Goal: Task Accomplishment & Management: Manage account settings

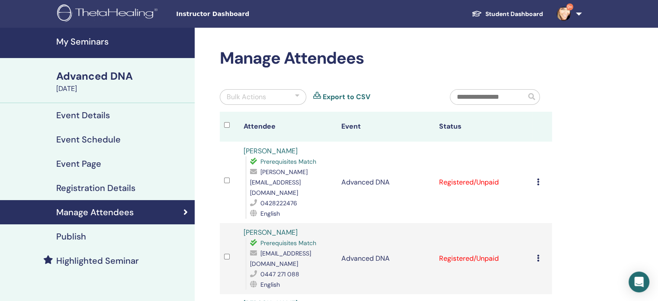
click at [539, 178] on icon at bounding box center [538, 181] width 3 height 7
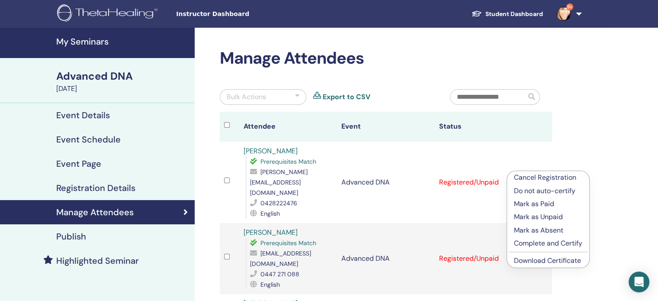
click at [529, 202] on p "Mark as Paid" at bounding box center [548, 203] width 68 height 10
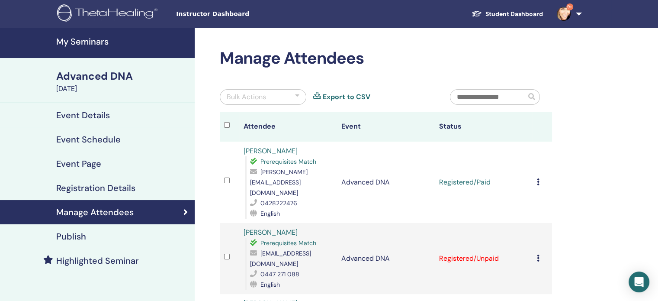
click at [538, 178] on icon at bounding box center [538, 181] width 3 height 7
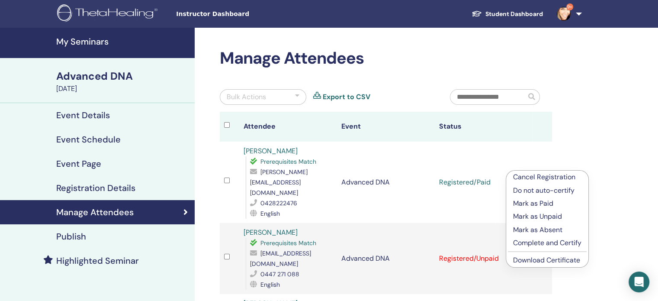
click at [547, 259] on link "Download Certificate" at bounding box center [546, 259] width 67 height 9
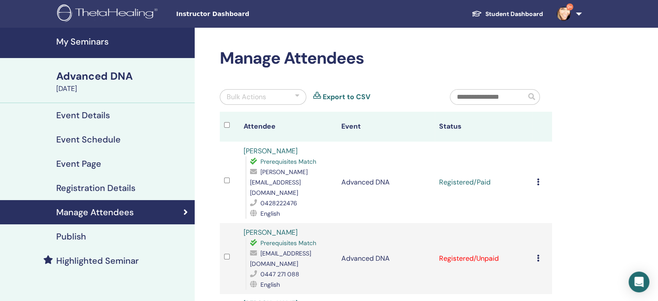
click at [538, 254] on icon at bounding box center [538, 257] width 3 height 7
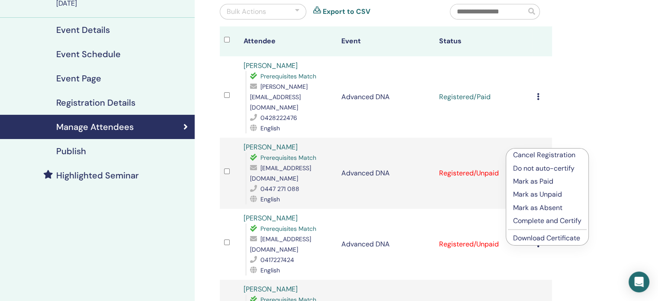
scroll to position [88, 0]
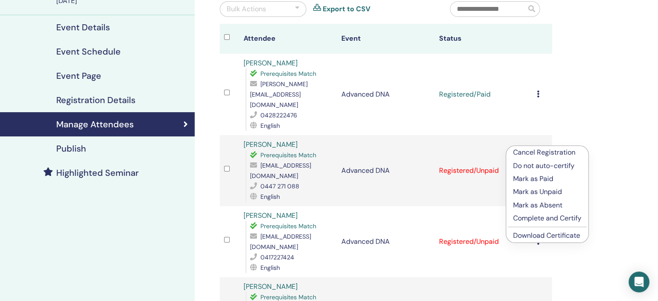
click at [541, 178] on p "Mark as Paid" at bounding box center [547, 178] width 68 height 10
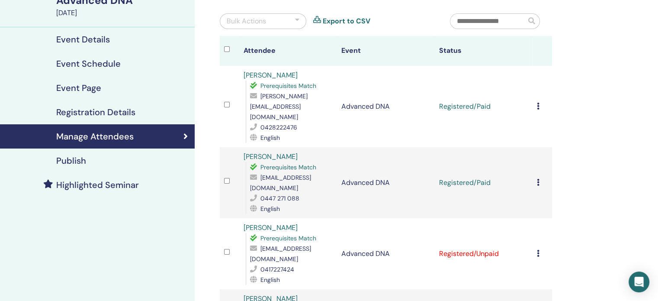
scroll to position [88, 0]
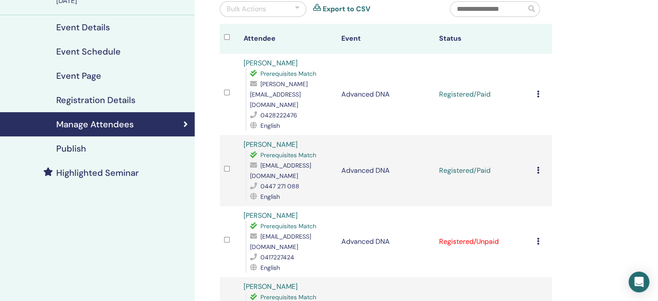
click at [538, 166] on icon at bounding box center [538, 169] width 3 height 7
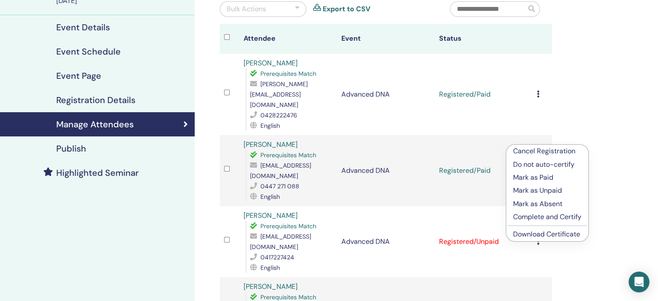
click at [541, 234] on link "Download Certificate" at bounding box center [546, 233] width 67 height 9
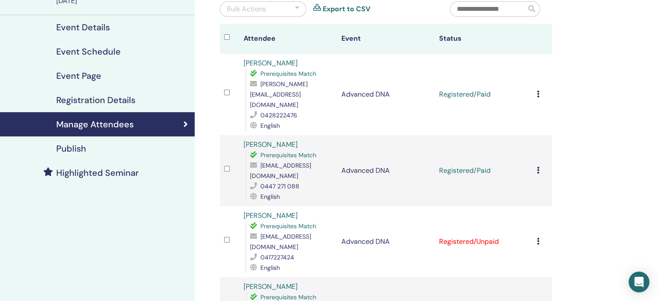
click at [537, 237] on icon at bounding box center [538, 240] width 3 height 7
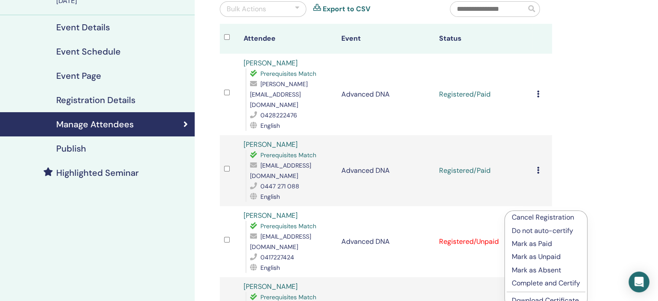
click at [537, 243] on p "Mark as Paid" at bounding box center [546, 243] width 68 height 10
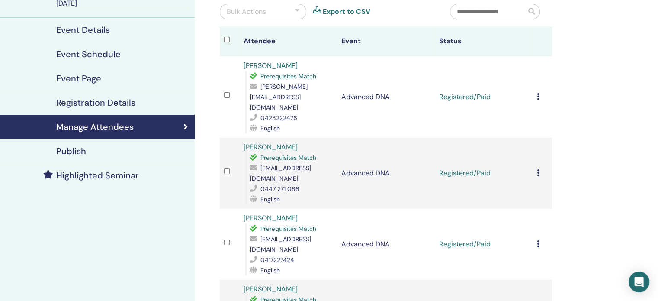
scroll to position [225, 0]
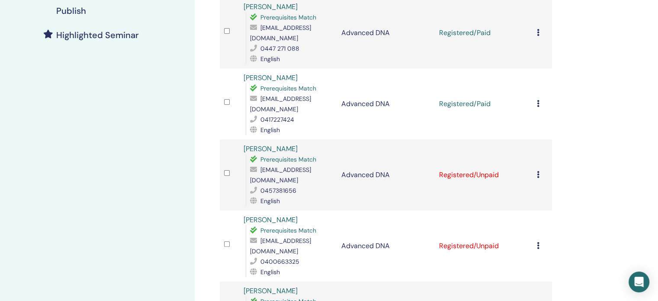
click at [540, 99] on div "Cancel Registration Do not auto-certify Mark as Paid Mark as Unpaid Mark as Abs…" at bounding box center [542, 104] width 11 height 10
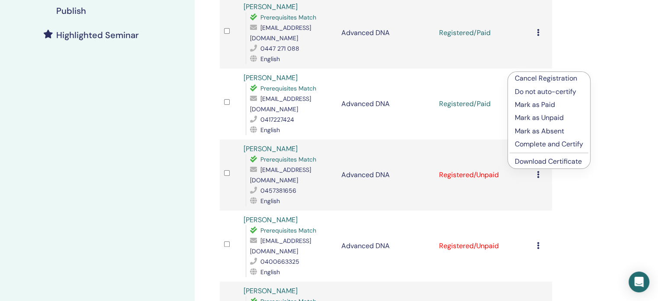
click at [537, 160] on link "Download Certificate" at bounding box center [548, 161] width 67 height 9
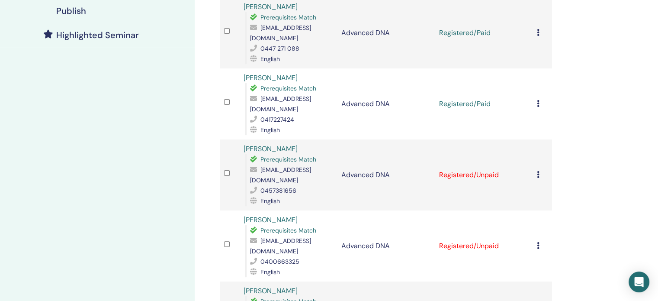
click at [535, 145] on td "Cancel Registration Do not auto-certify Mark as Paid Mark as Unpaid Mark as Abs…" at bounding box center [541, 174] width 19 height 71
click at [538, 171] on icon at bounding box center [538, 174] width 3 height 7
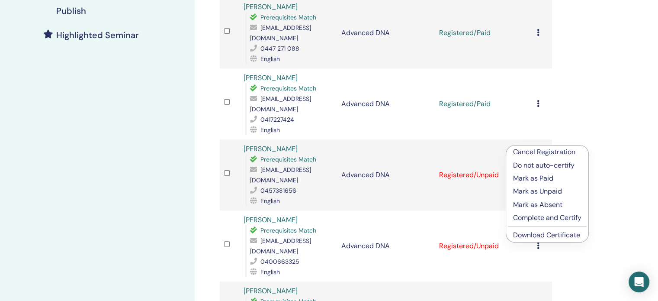
click at [534, 179] on p "Mark as Paid" at bounding box center [547, 178] width 68 height 10
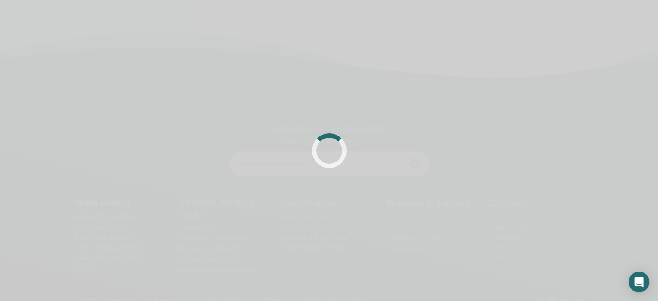
scroll to position [206, 0]
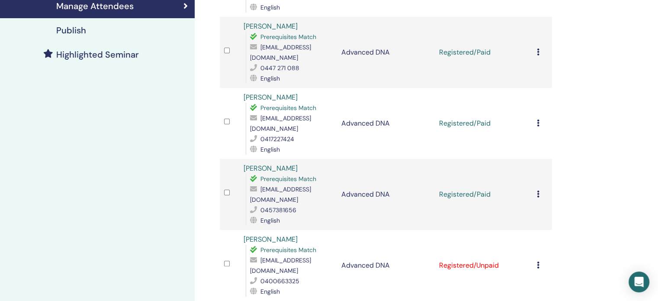
click at [538, 190] on icon at bounding box center [538, 193] width 3 height 7
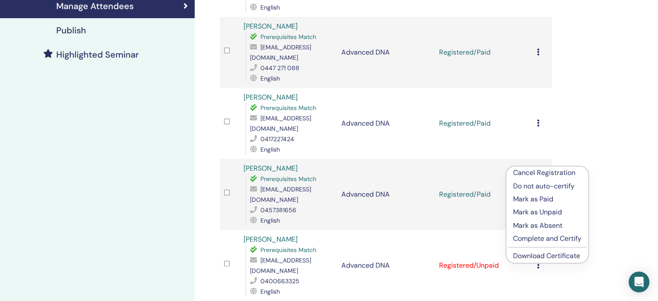
click at [533, 252] on link "Download Certificate" at bounding box center [546, 255] width 67 height 9
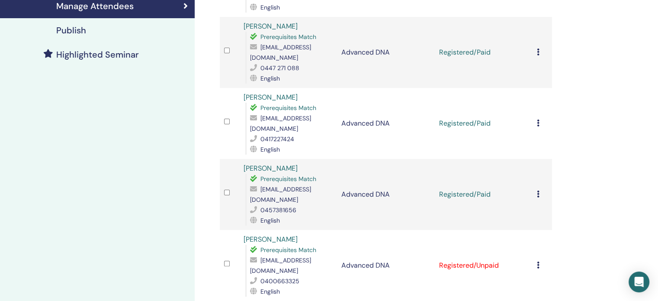
click at [536, 234] on td "Cancel Registration Do not auto-certify Mark as Paid Mark as Unpaid Mark as Abs…" at bounding box center [541, 265] width 19 height 71
click at [538, 261] on icon at bounding box center [538, 264] width 3 height 7
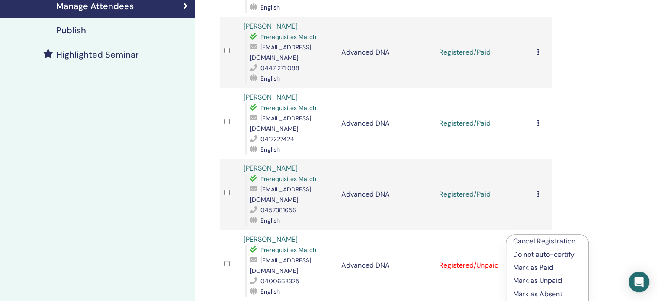
click at [526, 270] on p "Mark as Paid" at bounding box center [547, 267] width 68 height 10
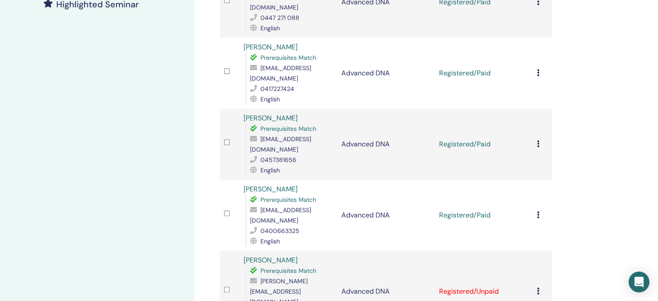
scroll to position [257, 0]
click at [538, 210] on icon at bounding box center [538, 213] width 3 height 7
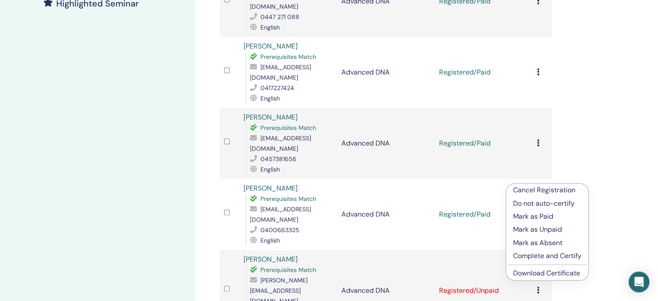
click at [531, 275] on link "Download Certificate" at bounding box center [546, 272] width 67 height 9
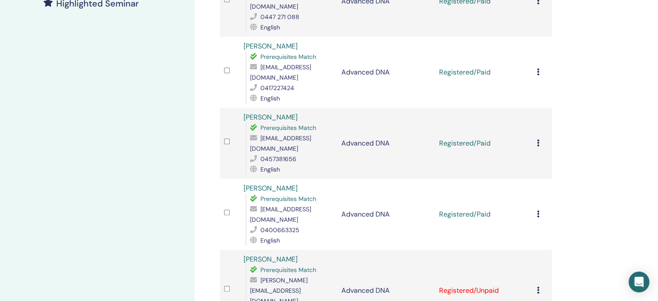
click at [538, 286] on icon at bounding box center [538, 289] width 3 height 7
click at [525, 285] on p "Mark as Paid" at bounding box center [547, 282] width 68 height 10
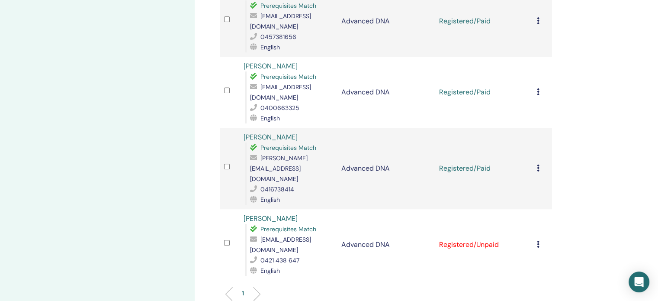
scroll to position [381, 0]
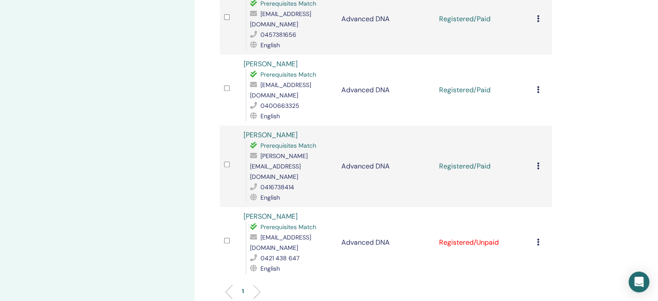
click at [537, 162] on icon at bounding box center [538, 165] width 3 height 7
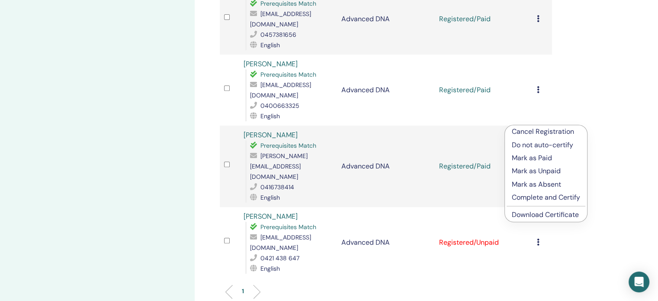
click at [528, 212] on link "Download Certificate" at bounding box center [545, 214] width 67 height 9
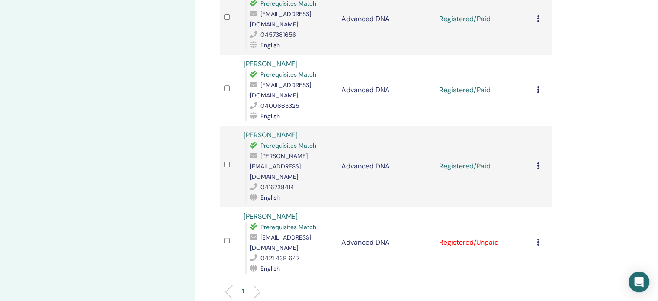
click at [539, 237] on div "Cancel Registration Do not auto-certify Mark as Paid Mark as Unpaid Mark as Abs…" at bounding box center [542, 242] width 11 height 10
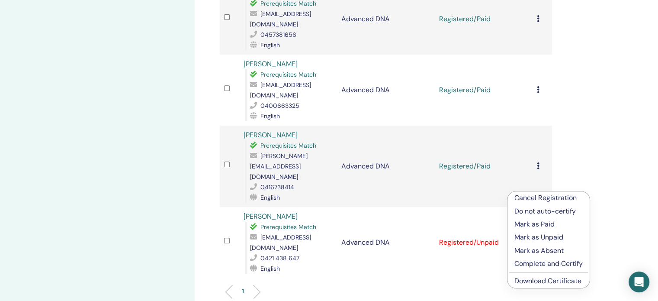
click at [534, 223] on p "Mark as Paid" at bounding box center [548, 224] width 68 height 10
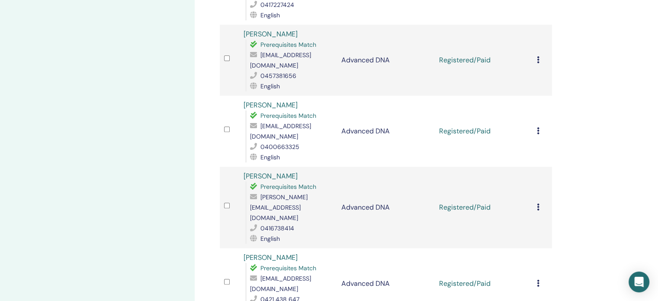
scroll to position [349, 0]
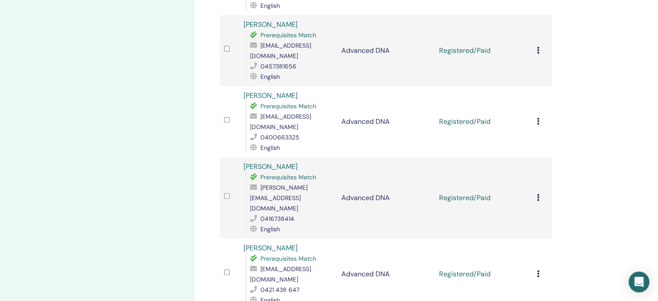
click at [537, 270] on icon at bounding box center [538, 273] width 3 height 7
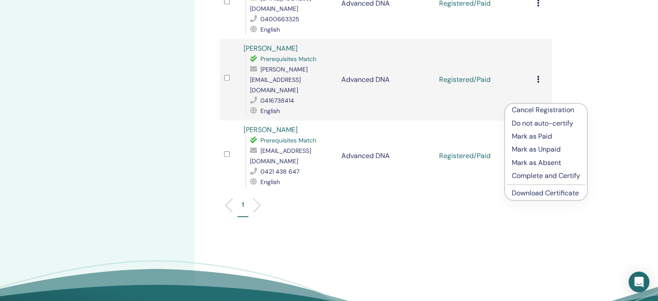
scroll to position [470, 0]
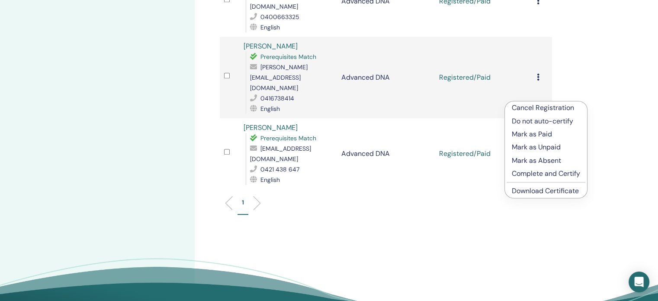
click at [537, 189] on link "Download Certificate" at bounding box center [545, 190] width 67 height 9
